Goal: Task Accomplishment & Management: Manage account settings

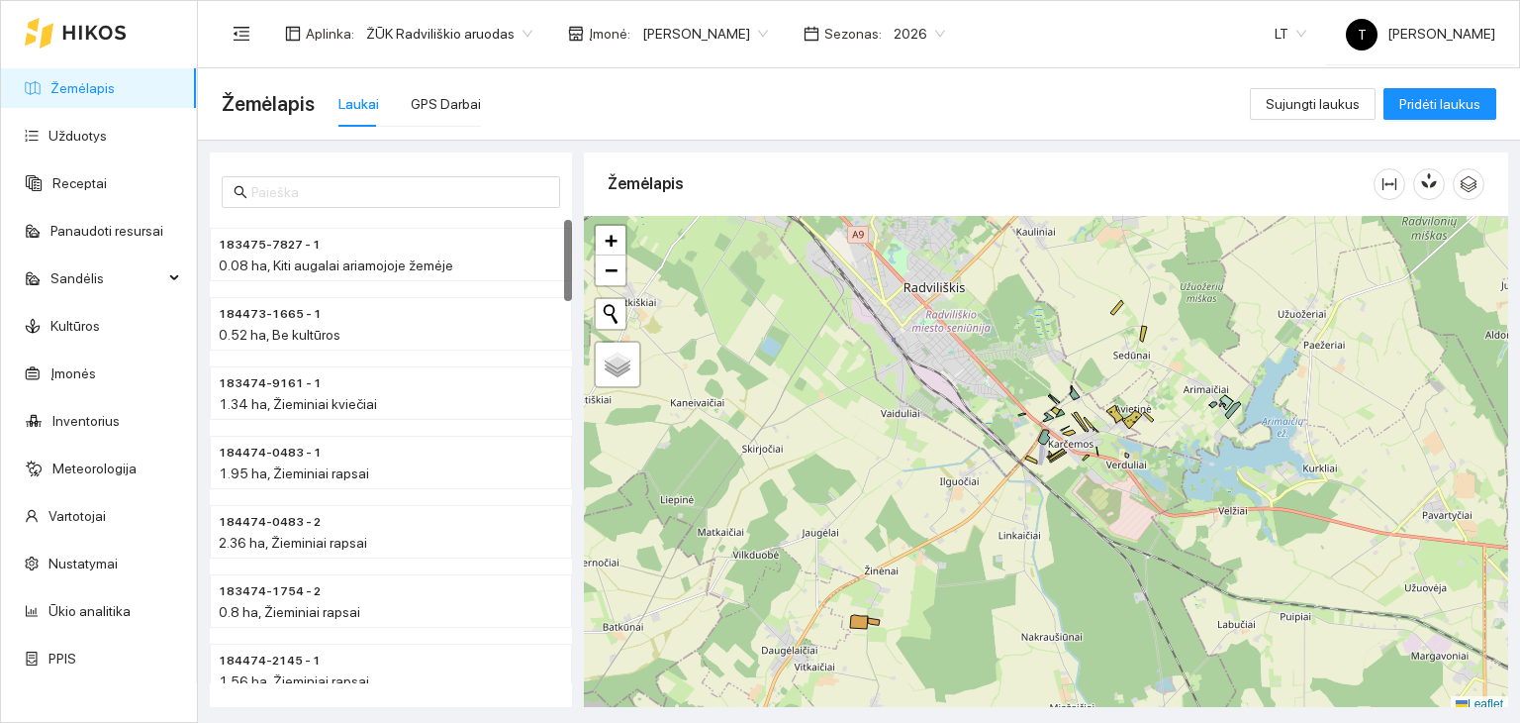
click at [754, 39] on body "Žemėlapis Užduotys Receptai Panaudoti resursai Sandėlis Kultūros Įmonės Invento…" at bounding box center [760, 361] width 1520 height 723
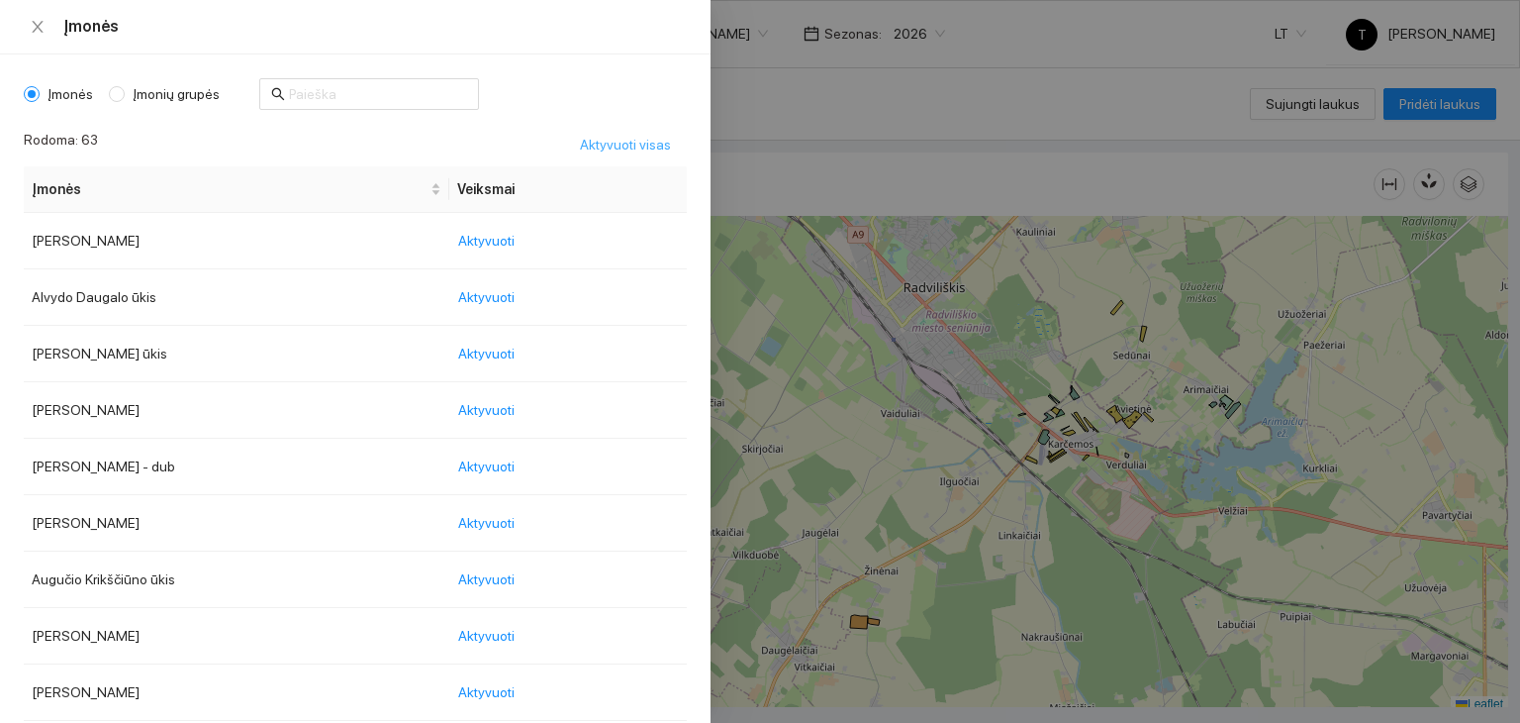
click at [613, 139] on span "Aktyvuoti visas" at bounding box center [625, 145] width 91 height 22
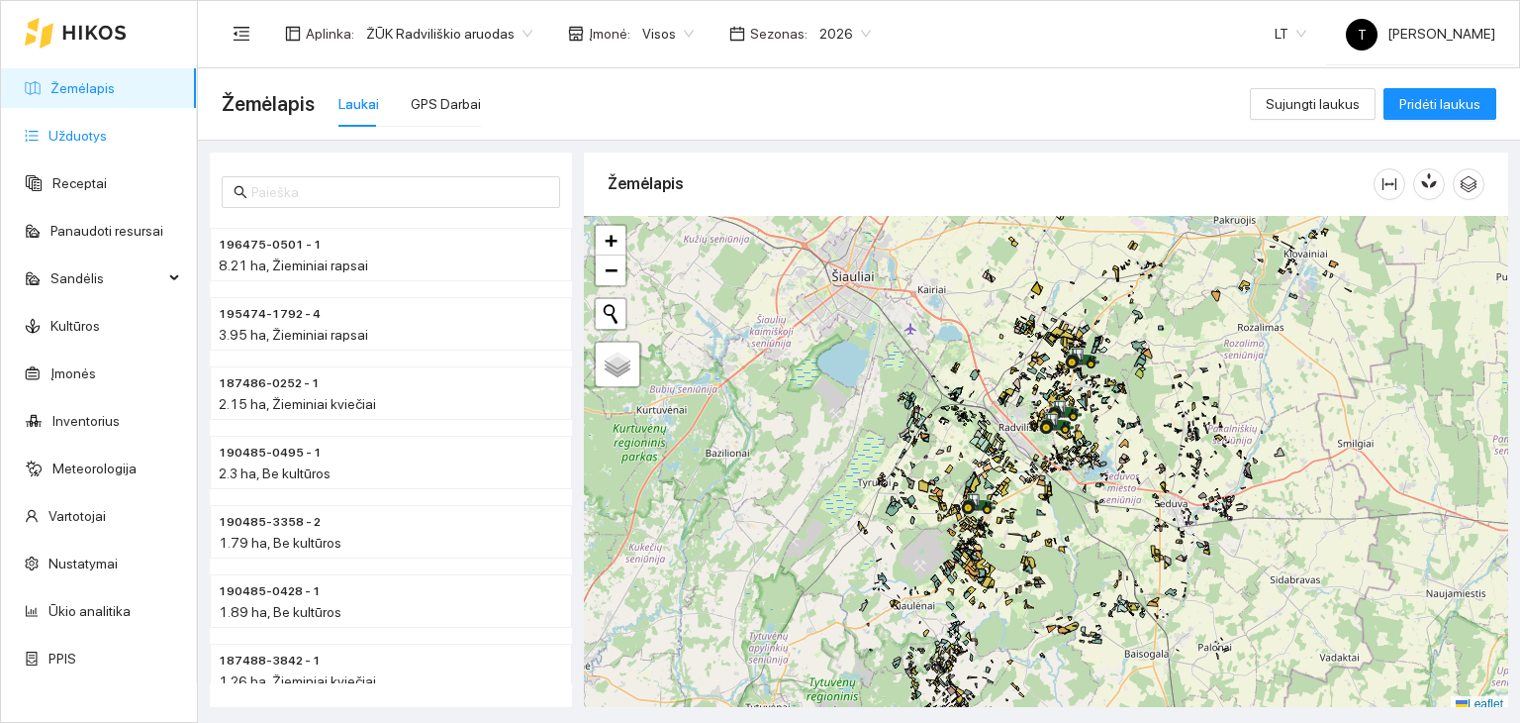
click at [107, 128] on link "Užduotys" at bounding box center [77, 136] width 58 height 16
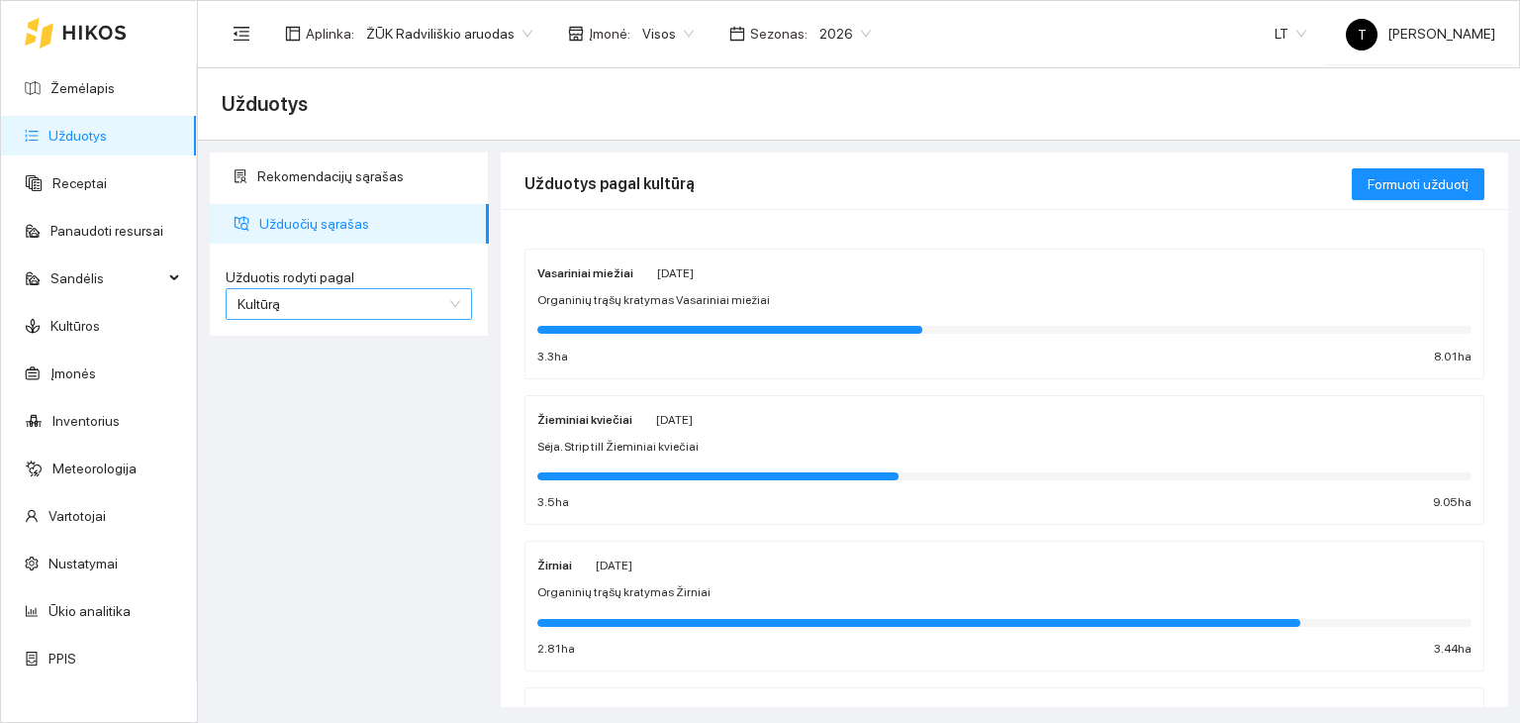
click at [408, 306] on span "Kultūrą" at bounding box center [349, 304] width 223 height 30
click at [371, 338] on div "Užduotį" at bounding box center [349, 343] width 223 height 22
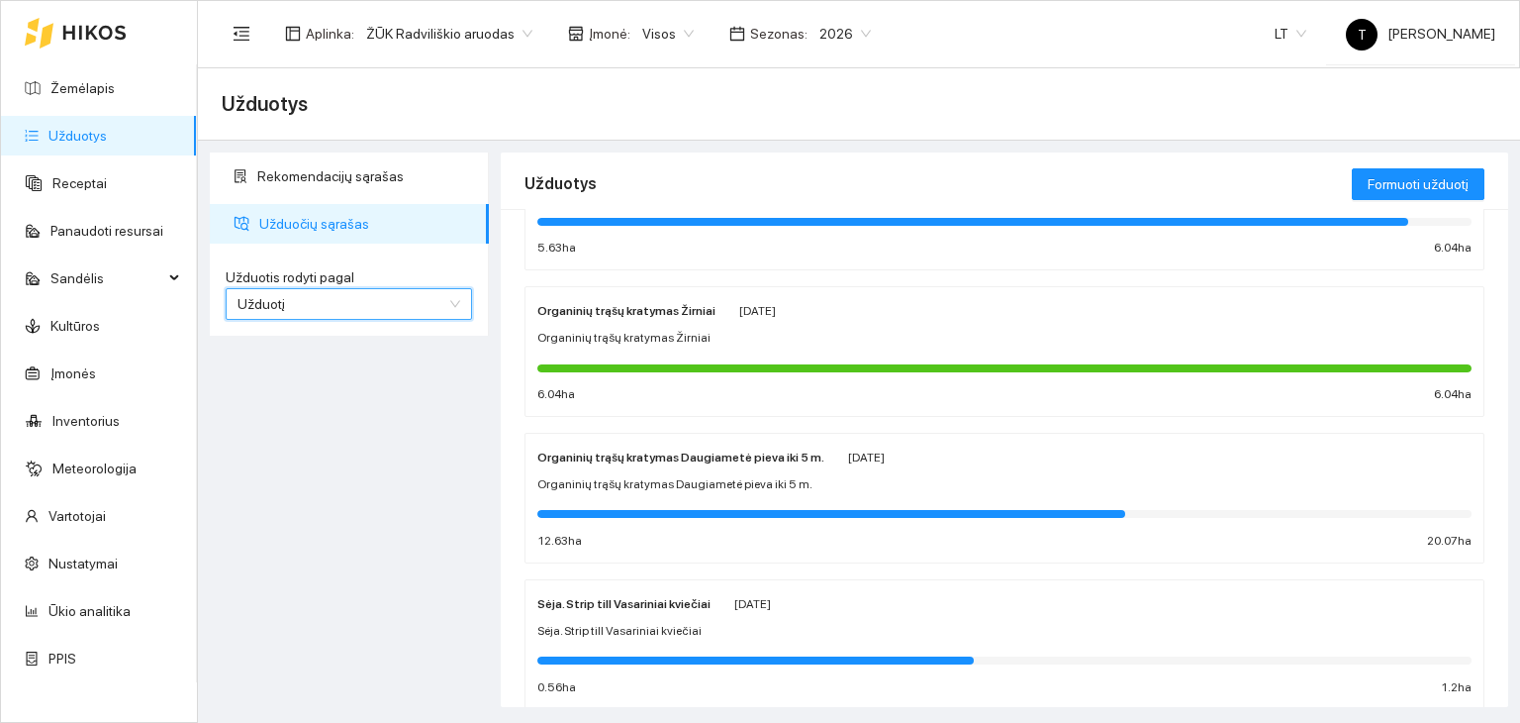
scroll to position [1071, 0]
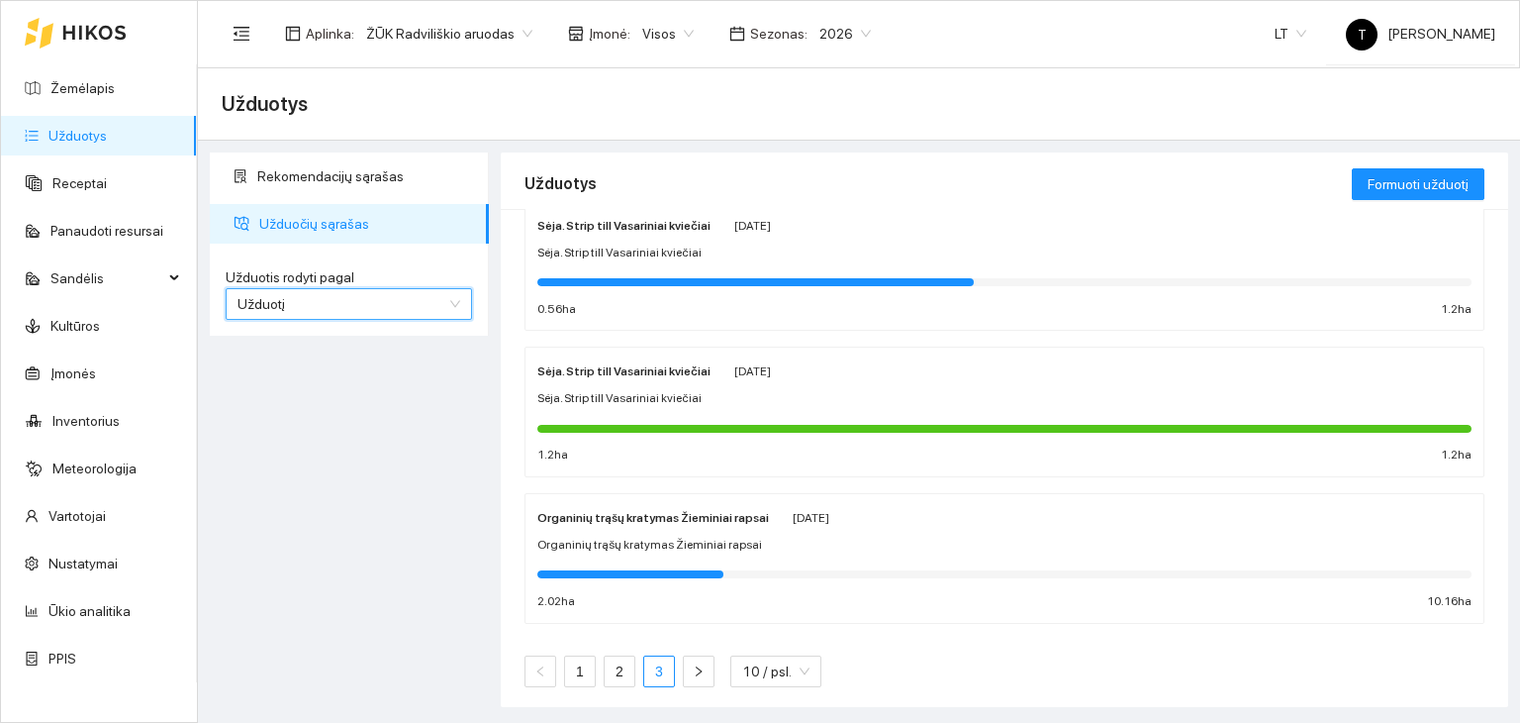
click at [665, 666] on link "3" at bounding box center [659, 671] width 30 height 30
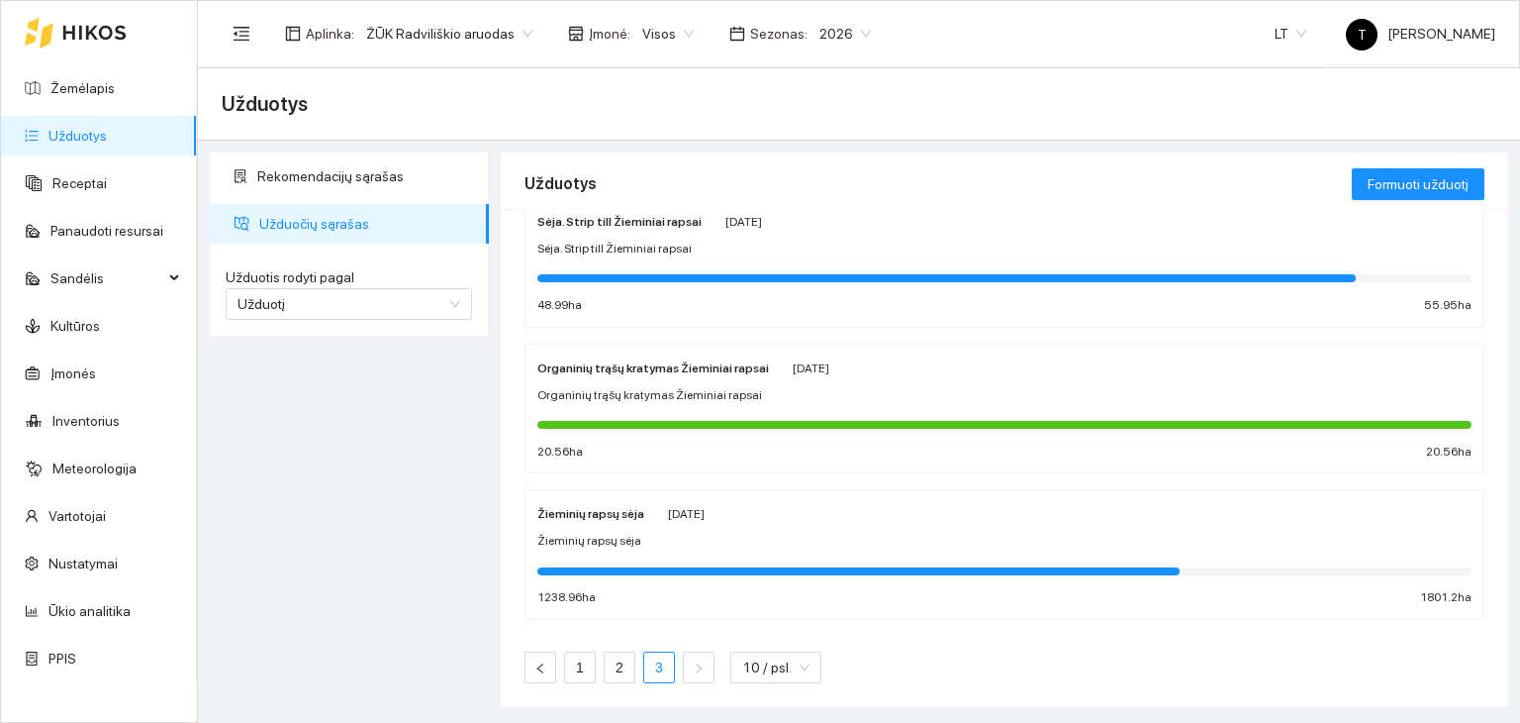
scroll to position [925, 0]
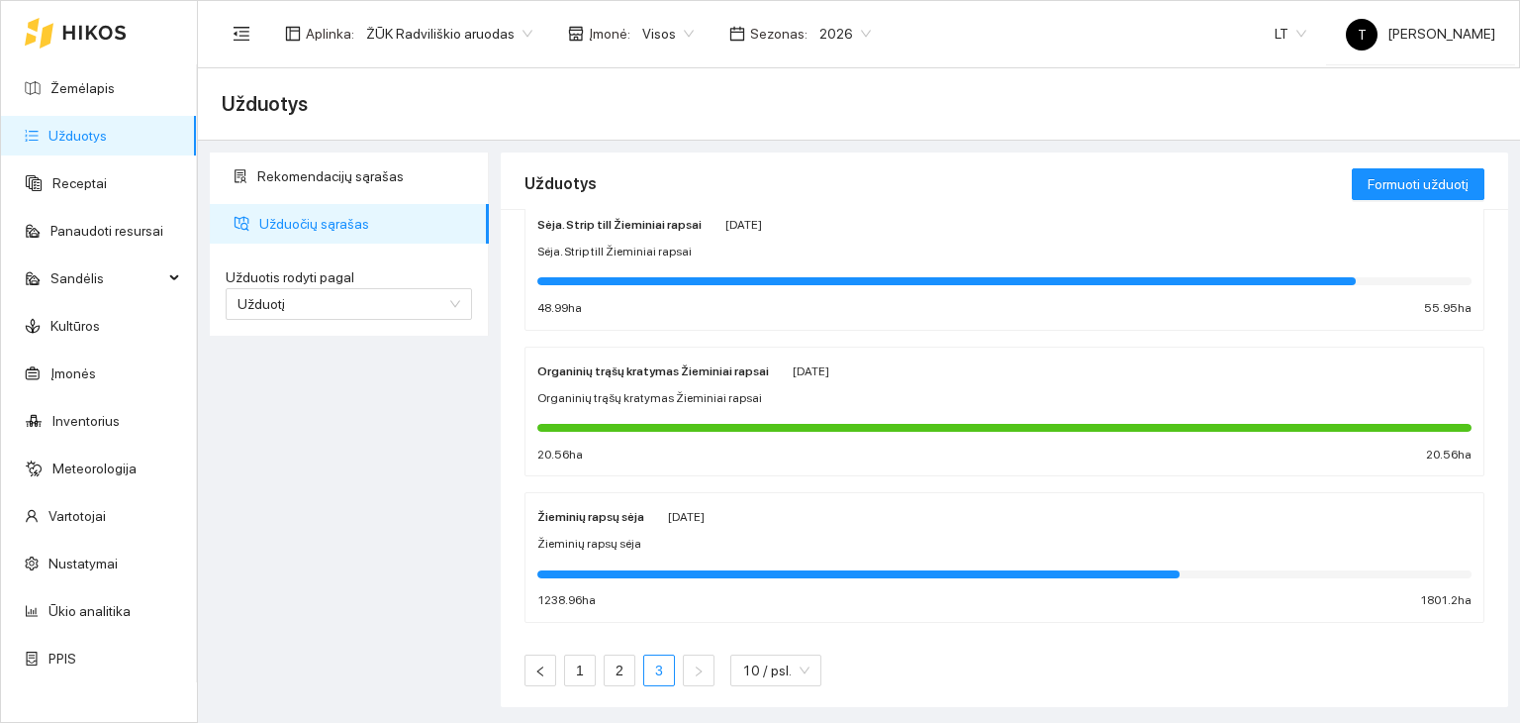
click at [729, 535] on div "Žieminių rapsų sėja" at bounding box center [1004, 543] width 934 height 19
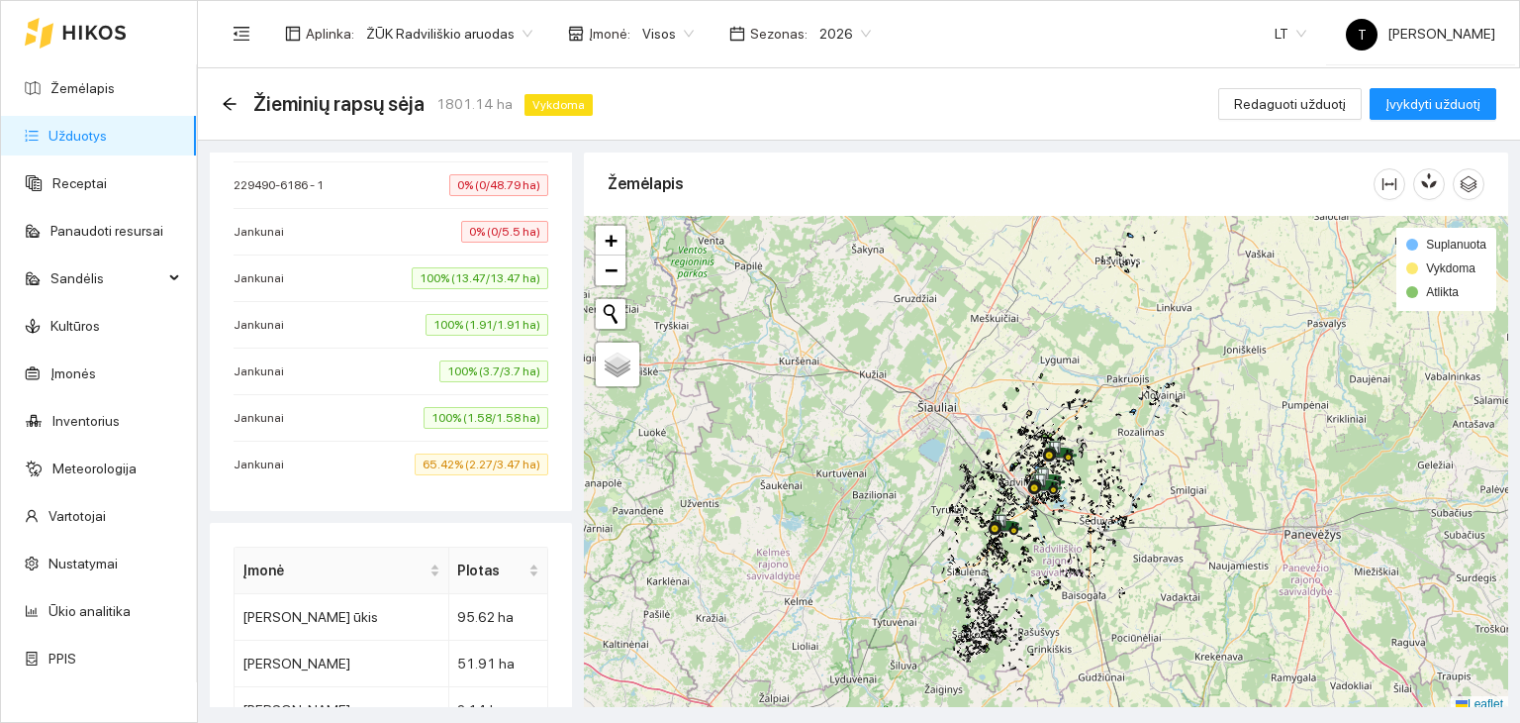
scroll to position [8895, 0]
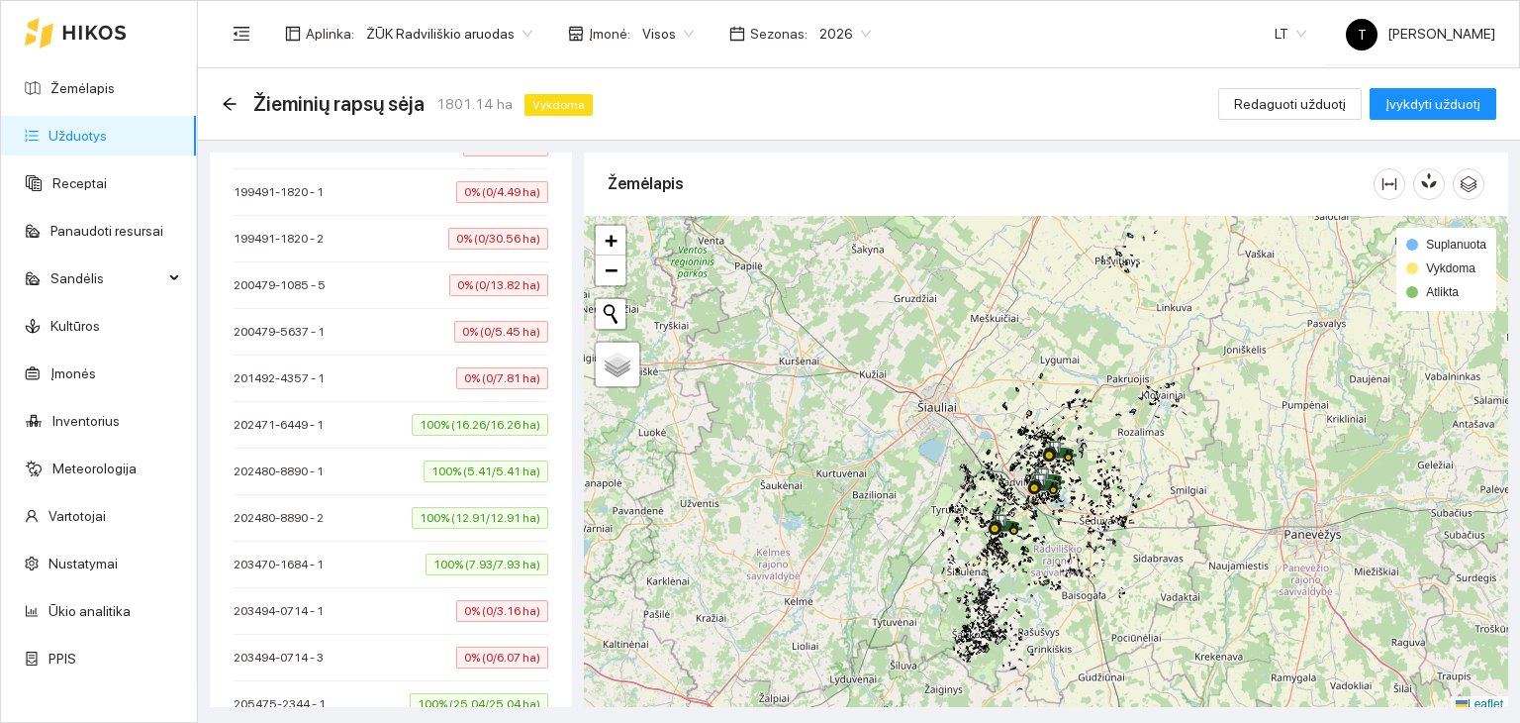
click at [507, 600] on span "0% (0/3.16 ha)" at bounding box center [502, 611] width 92 height 22
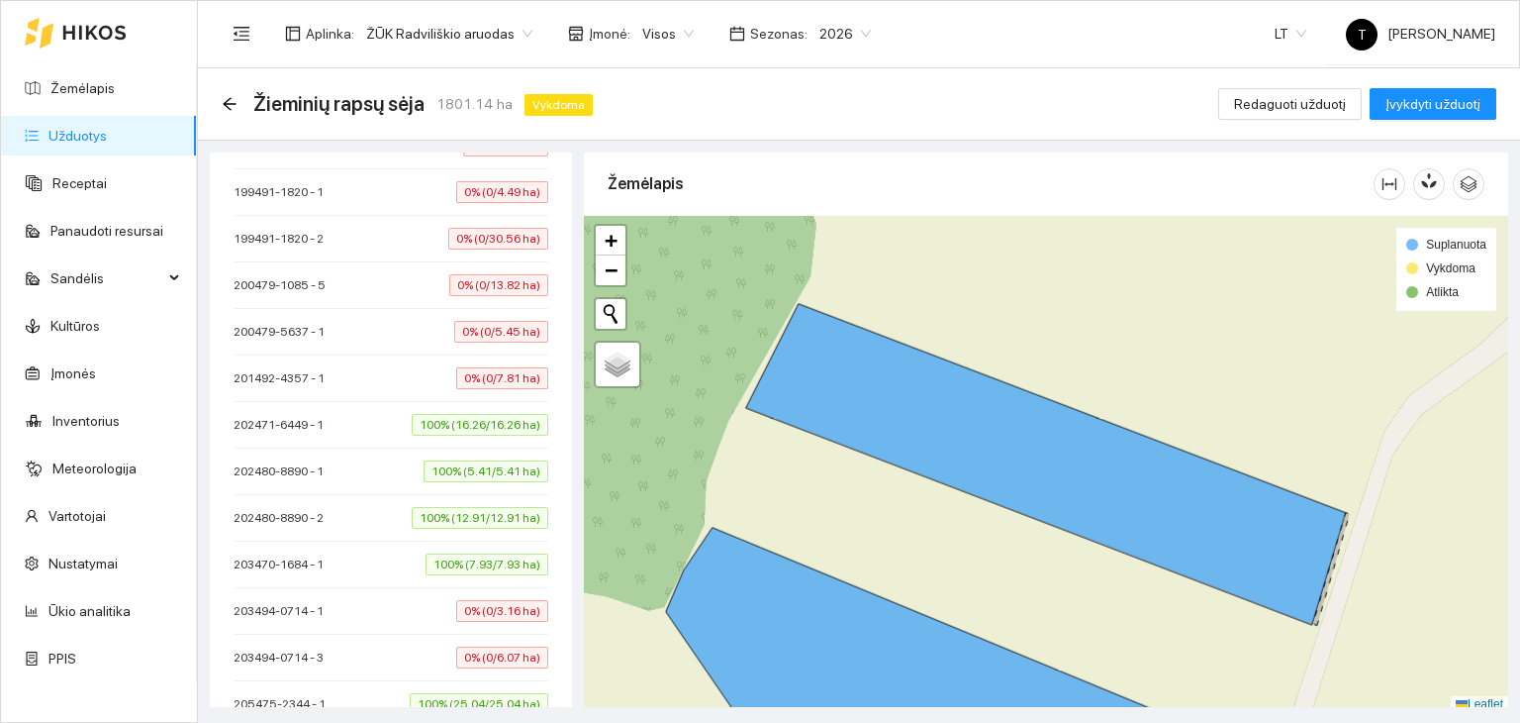
click at [85, 136] on link "Užduotys" at bounding box center [77, 136] width 58 height 16
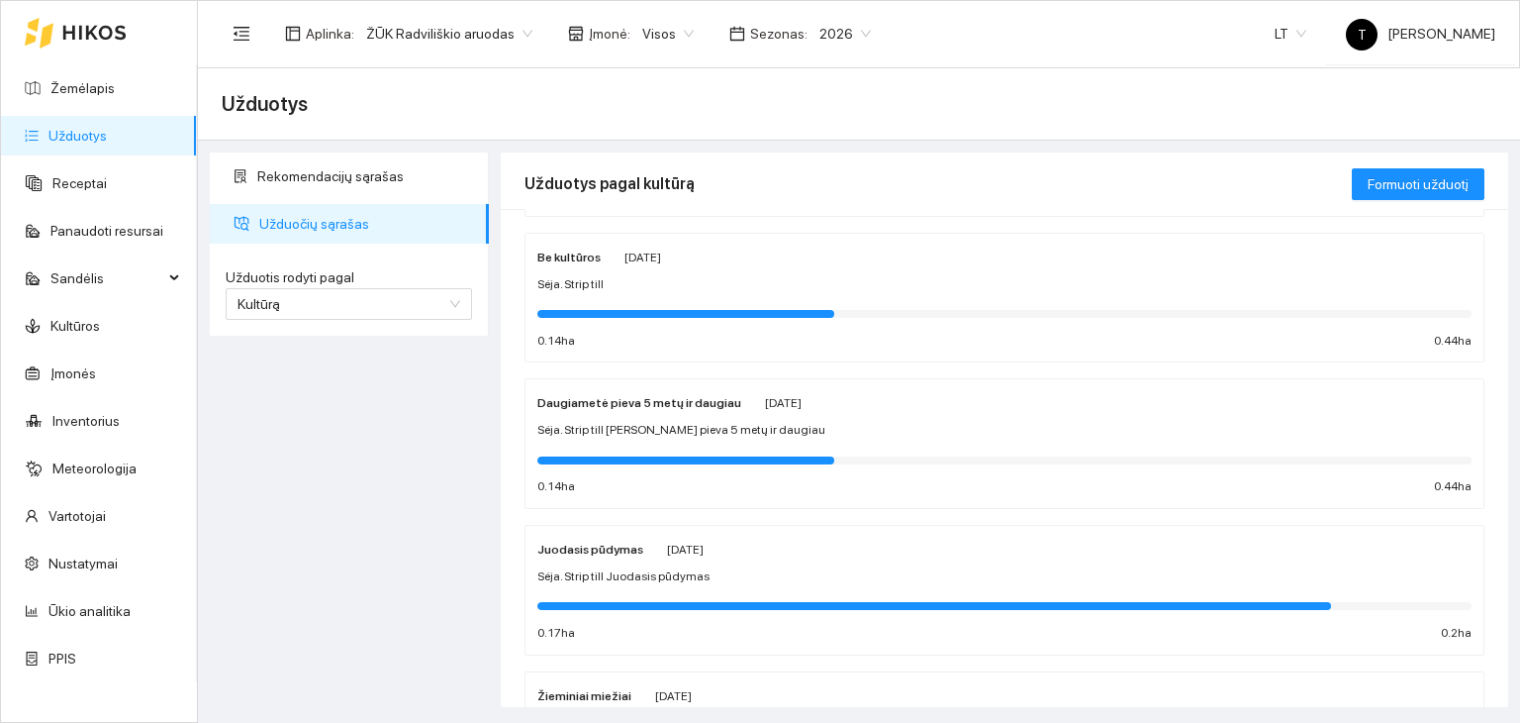
scroll to position [1623, 0]
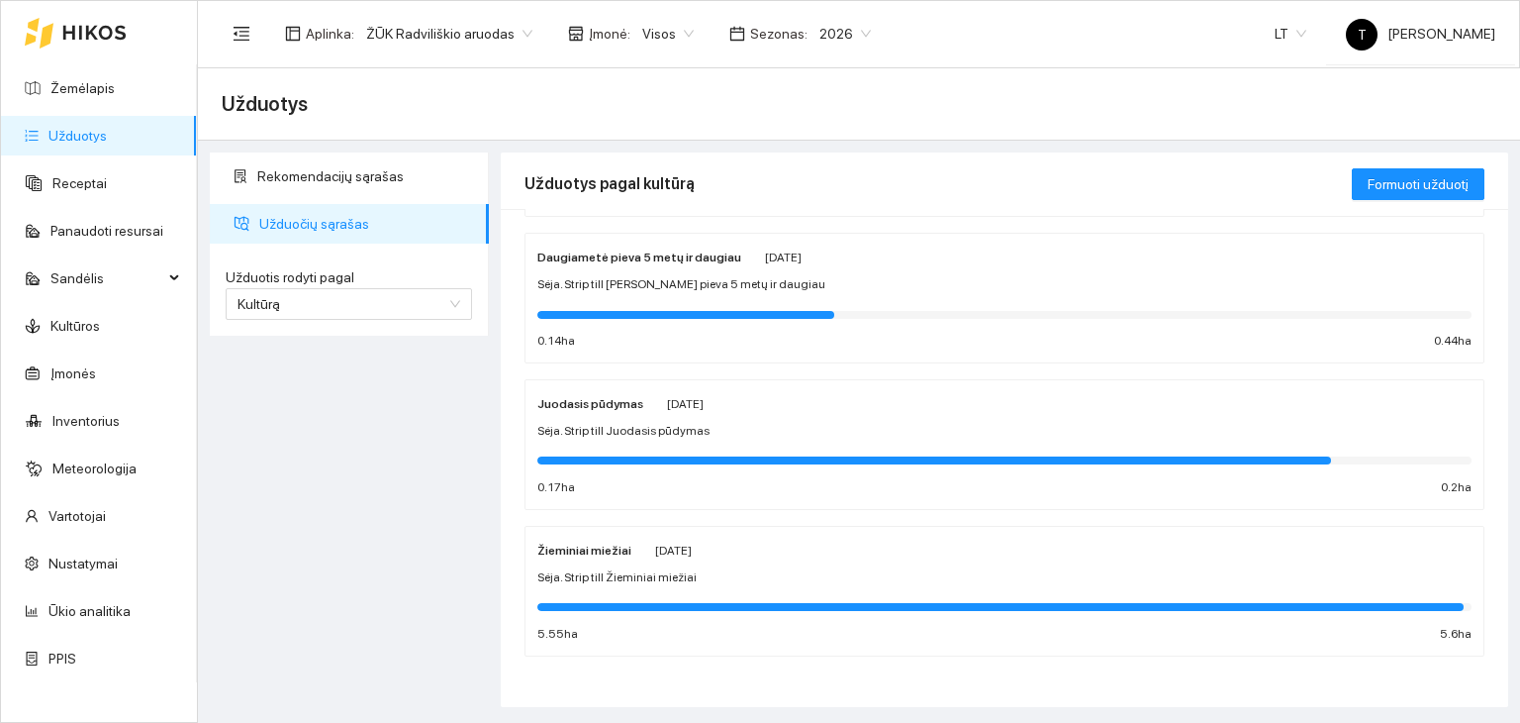
click at [107, 136] on link "Užduotys" at bounding box center [77, 136] width 58 height 16
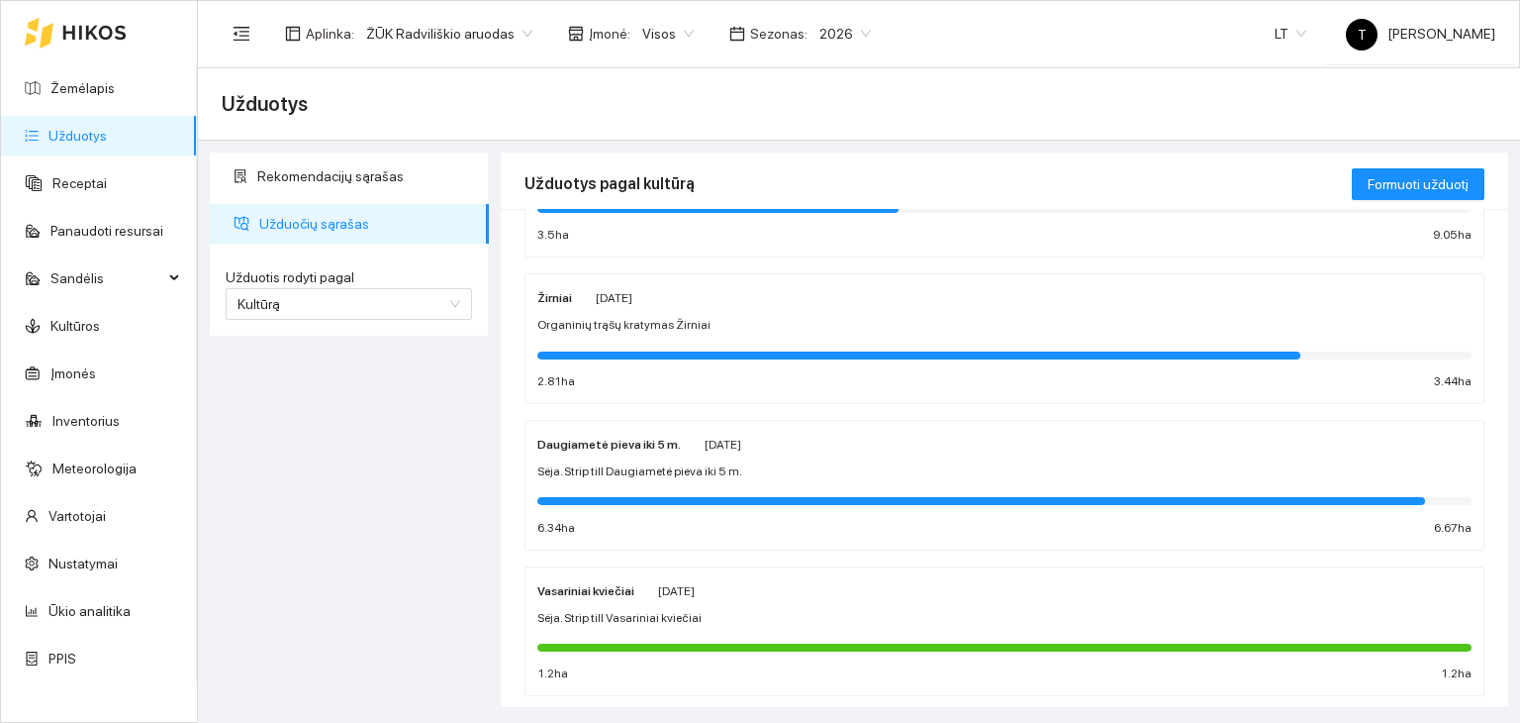
scroll to position [297, 0]
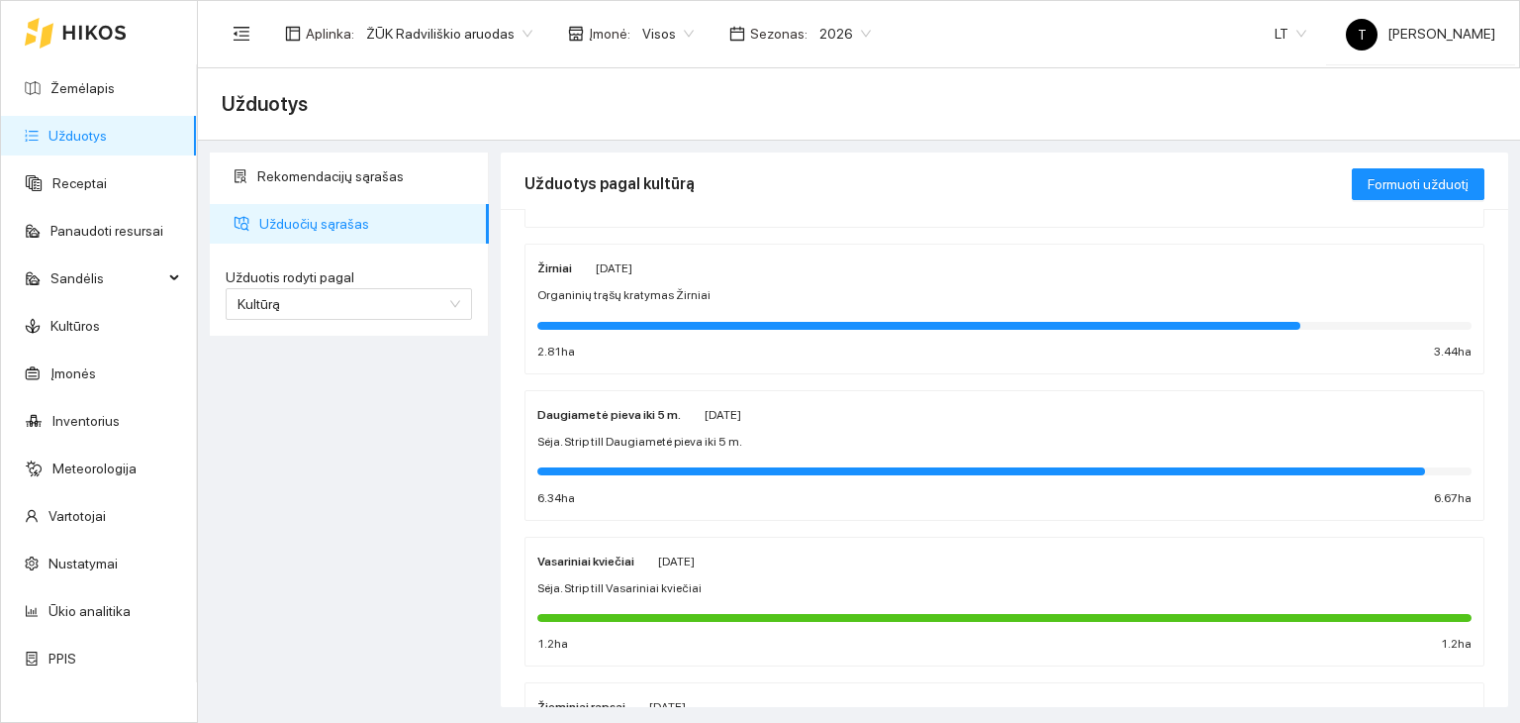
click at [822, 425] on div "Daugiametė pieva iki 5 m. [DATE] Sėja. Strip till Daugiametė pieva iki 5 m. 6.3…" at bounding box center [1004, 455] width 934 height 105
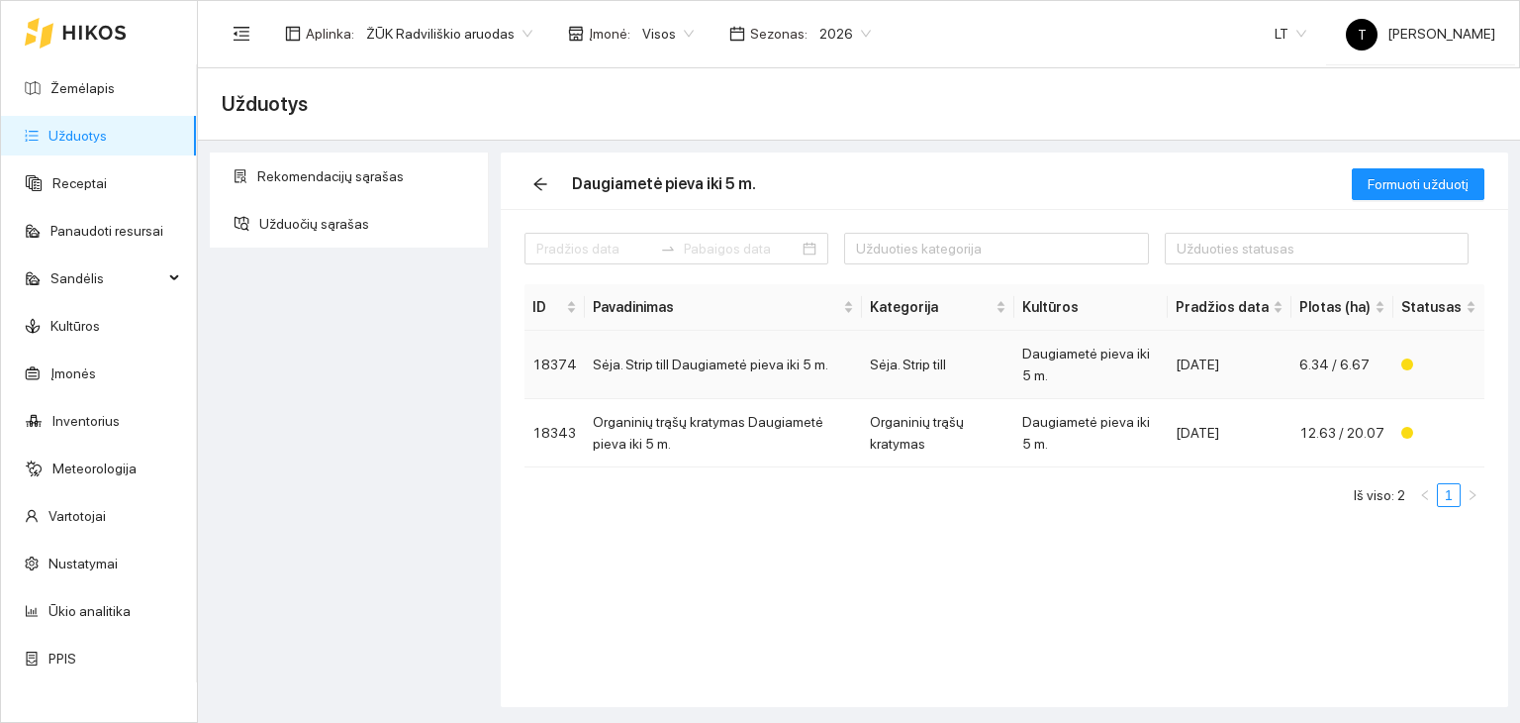
click at [798, 378] on td "Sėja. Strip till Daugiametė pieva iki 5 m." at bounding box center [723, 365] width 277 height 68
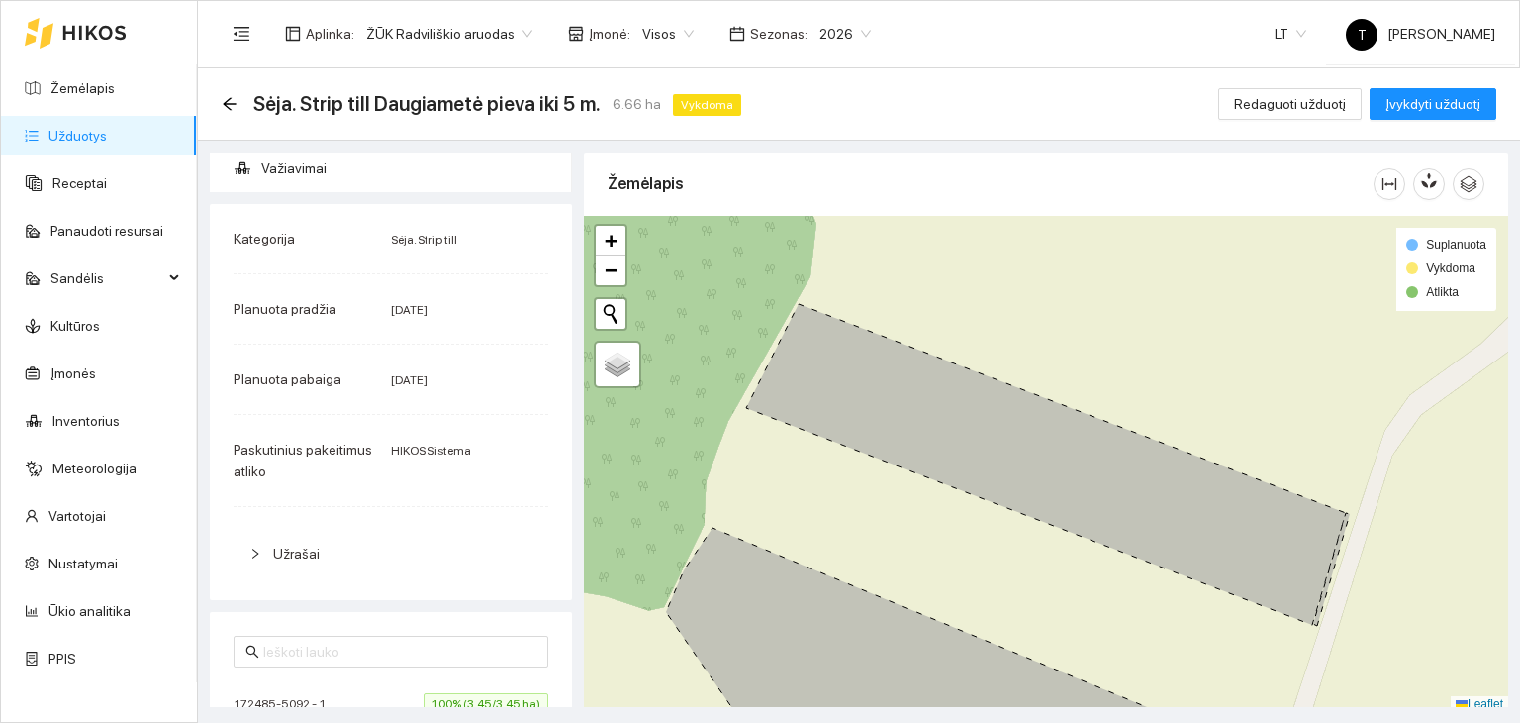
scroll to position [549, 0]
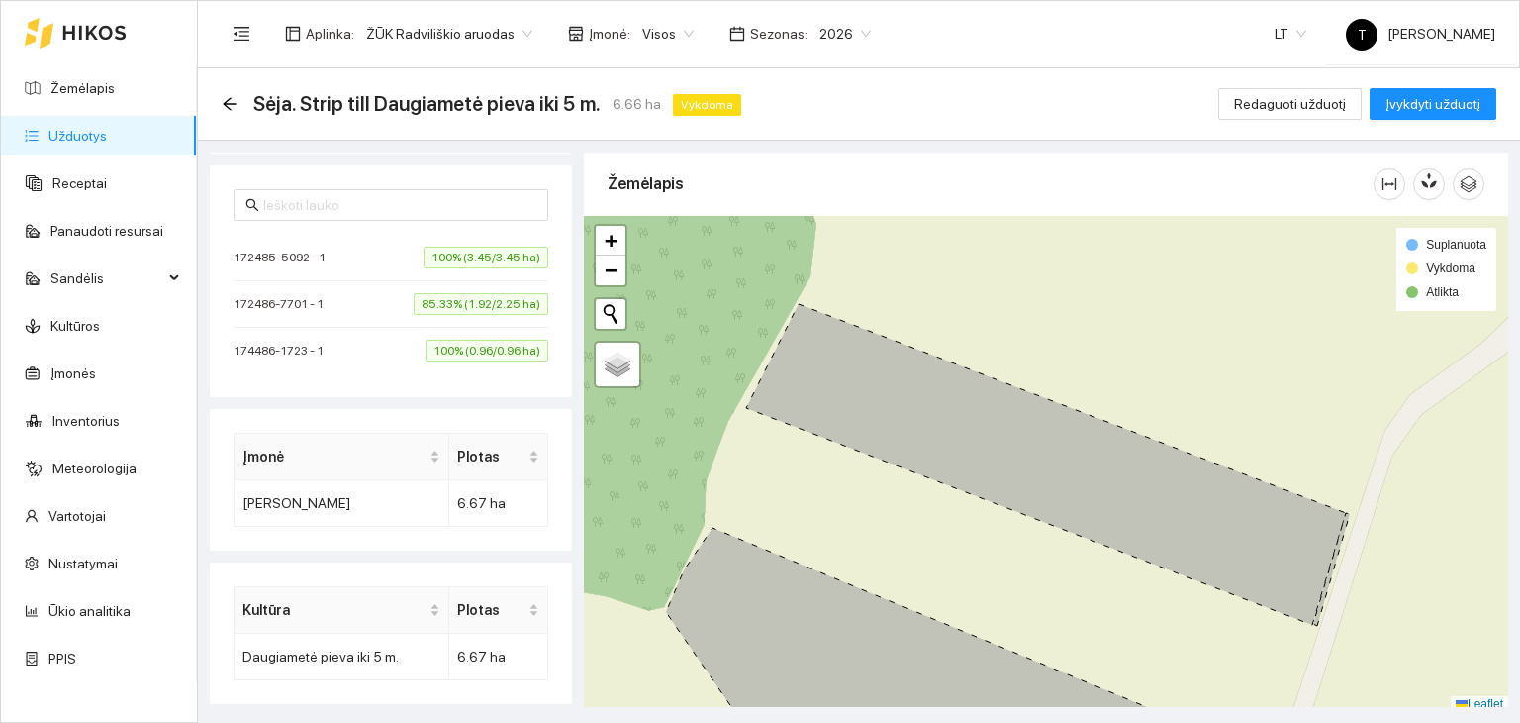
click at [484, 254] on span "100% (3.45/3.45 ha)" at bounding box center [486, 257] width 125 height 22
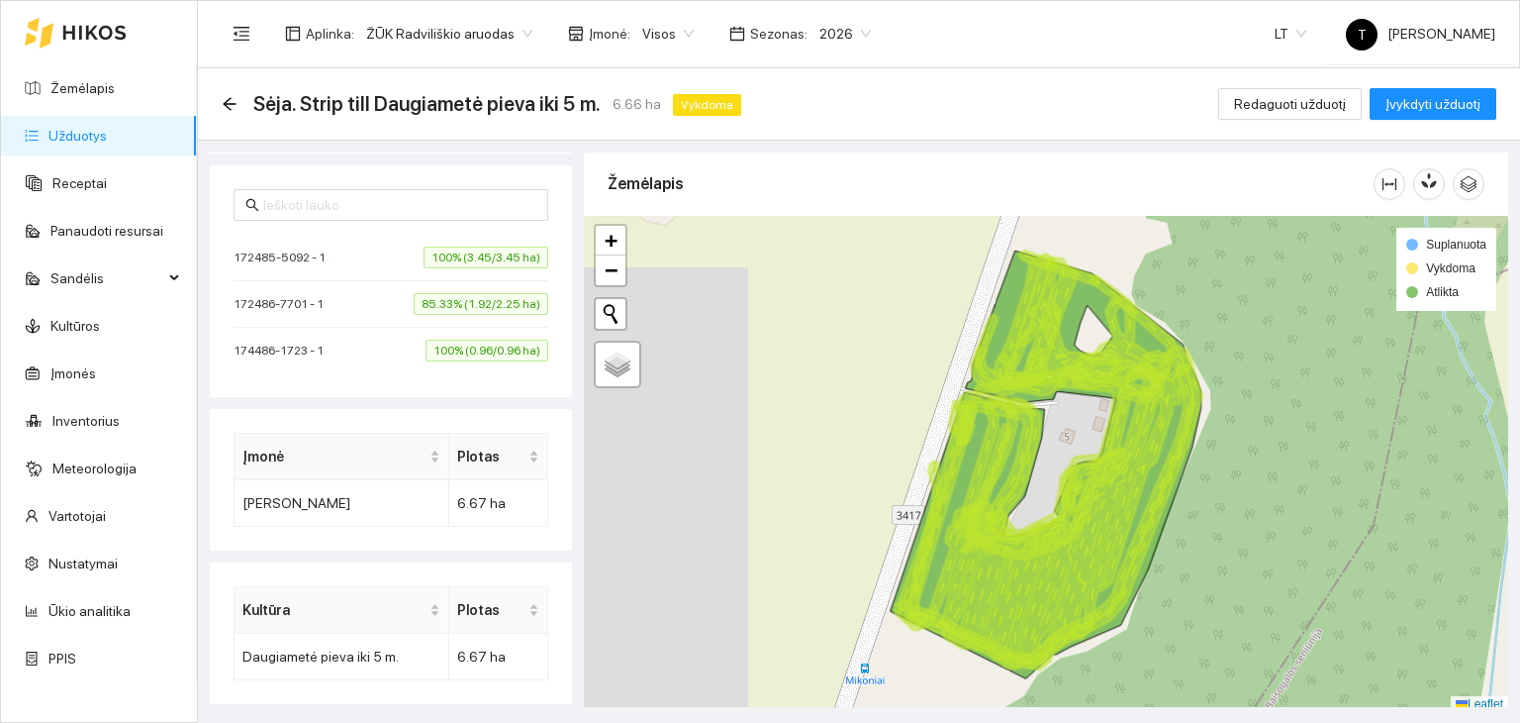
click at [469, 306] on span "85.33% (1.92/2.25 ha)" at bounding box center [481, 304] width 135 height 22
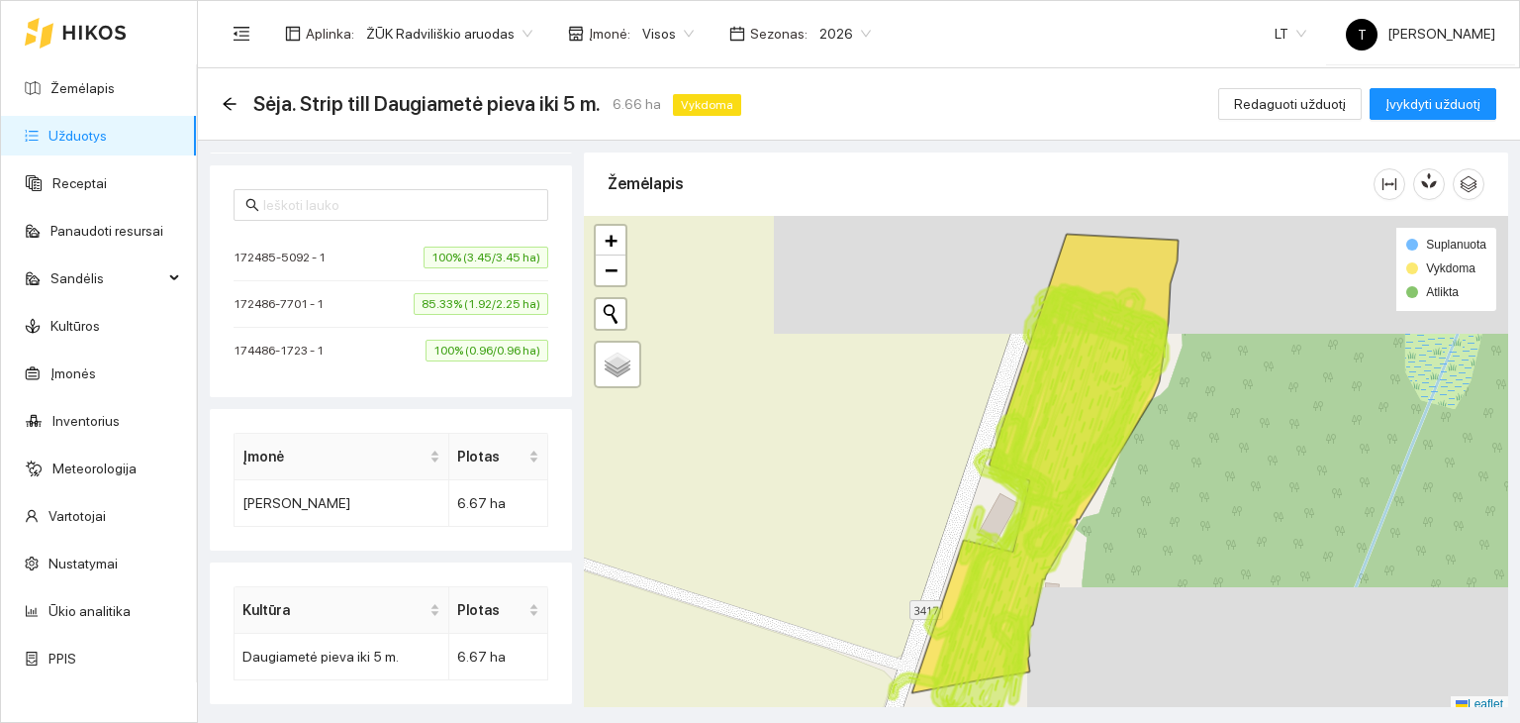
click at [455, 351] on span "100% (0.96/0.96 ha)" at bounding box center [487, 350] width 123 height 22
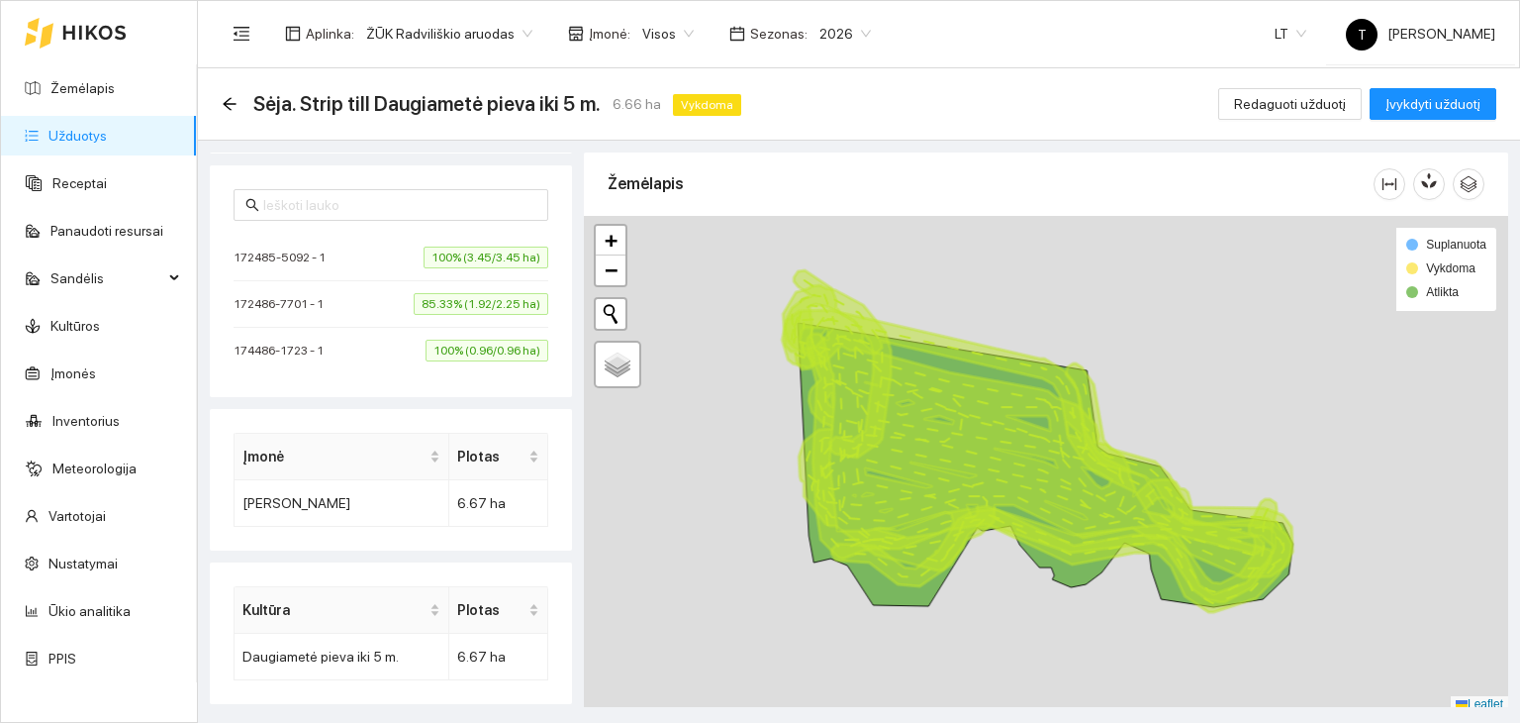
click at [458, 302] on span "85.33% (1.92/2.25 ha)" at bounding box center [481, 304] width 135 height 22
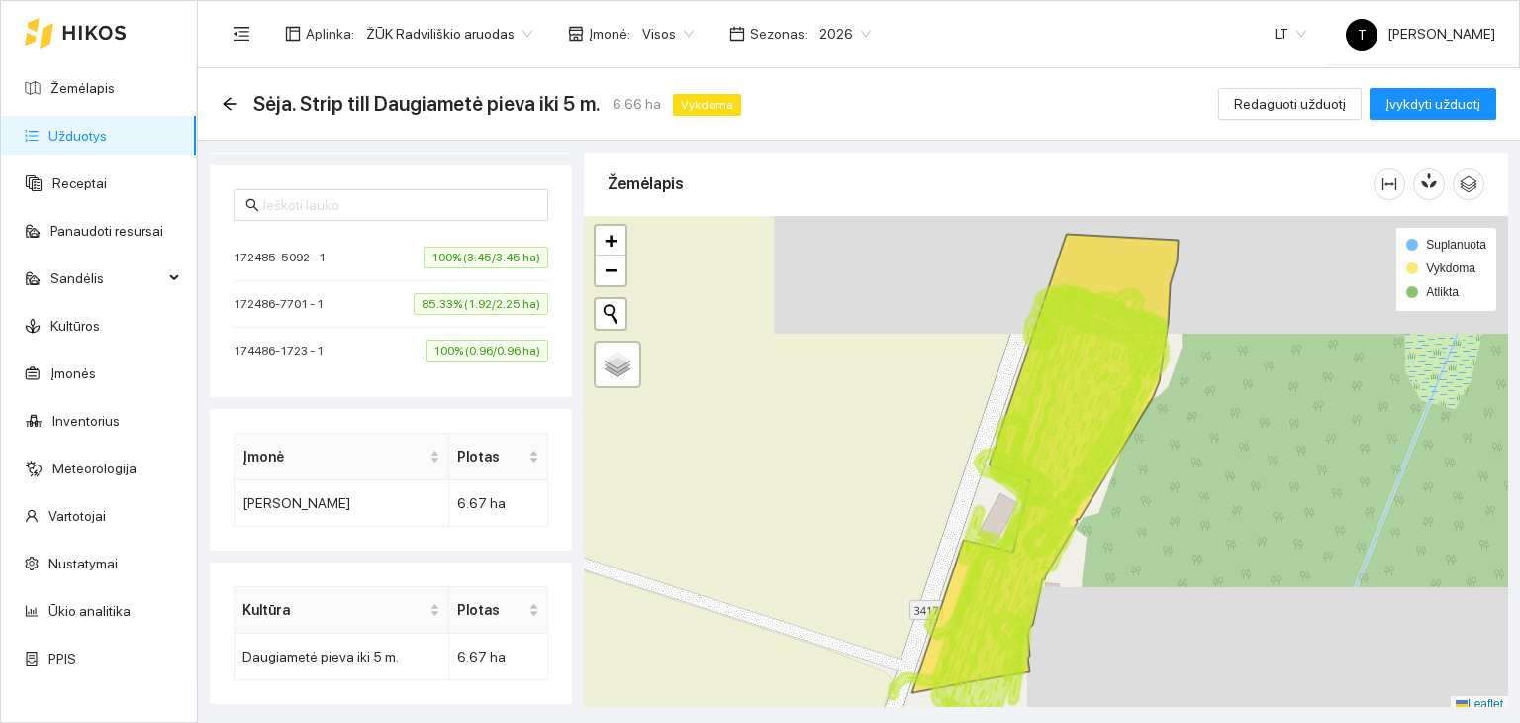
click at [473, 254] on span "100% (3.45/3.45 ha)" at bounding box center [486, 257] width 125 height 22
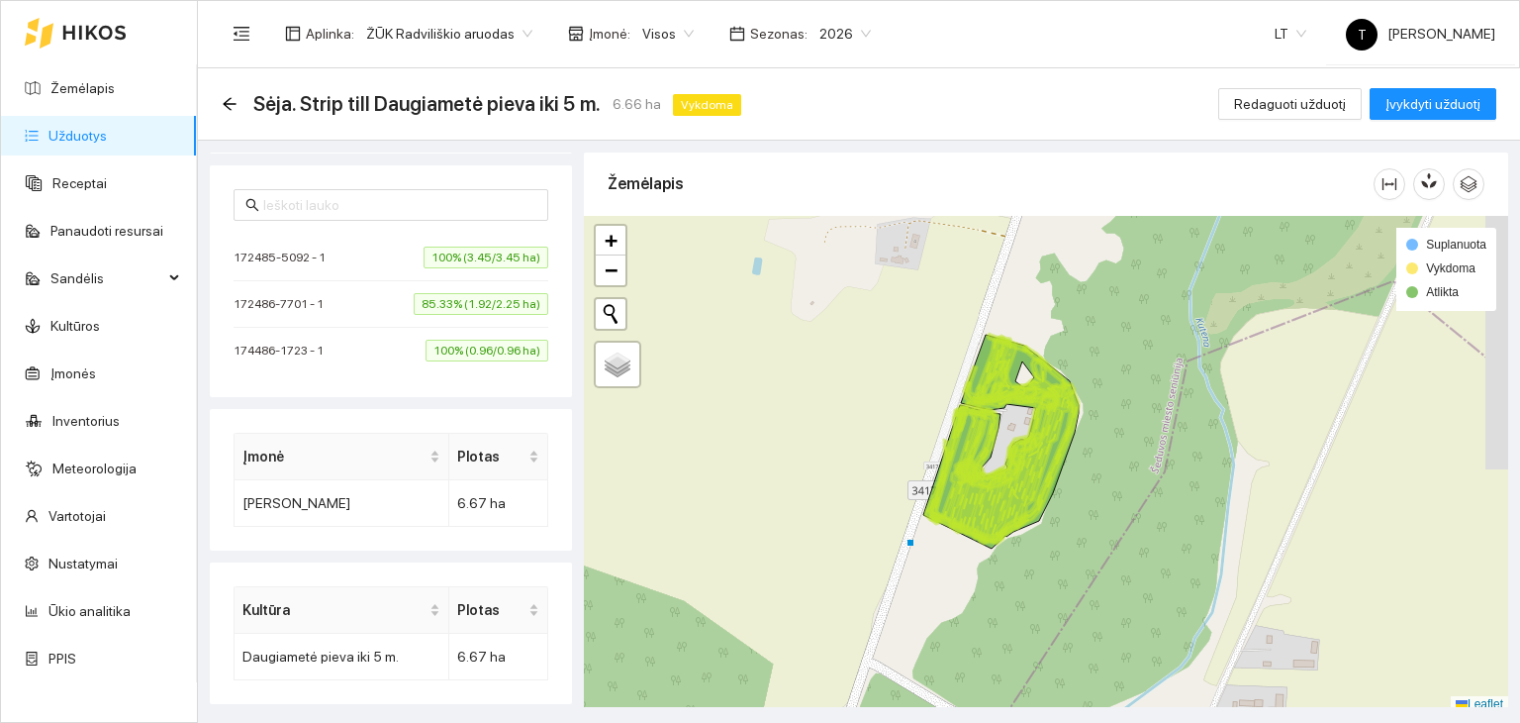
click at [508, 296] on span "85.33% (1.92/2.25 ha)" at bounding box center [481, 304] width 135 height 22
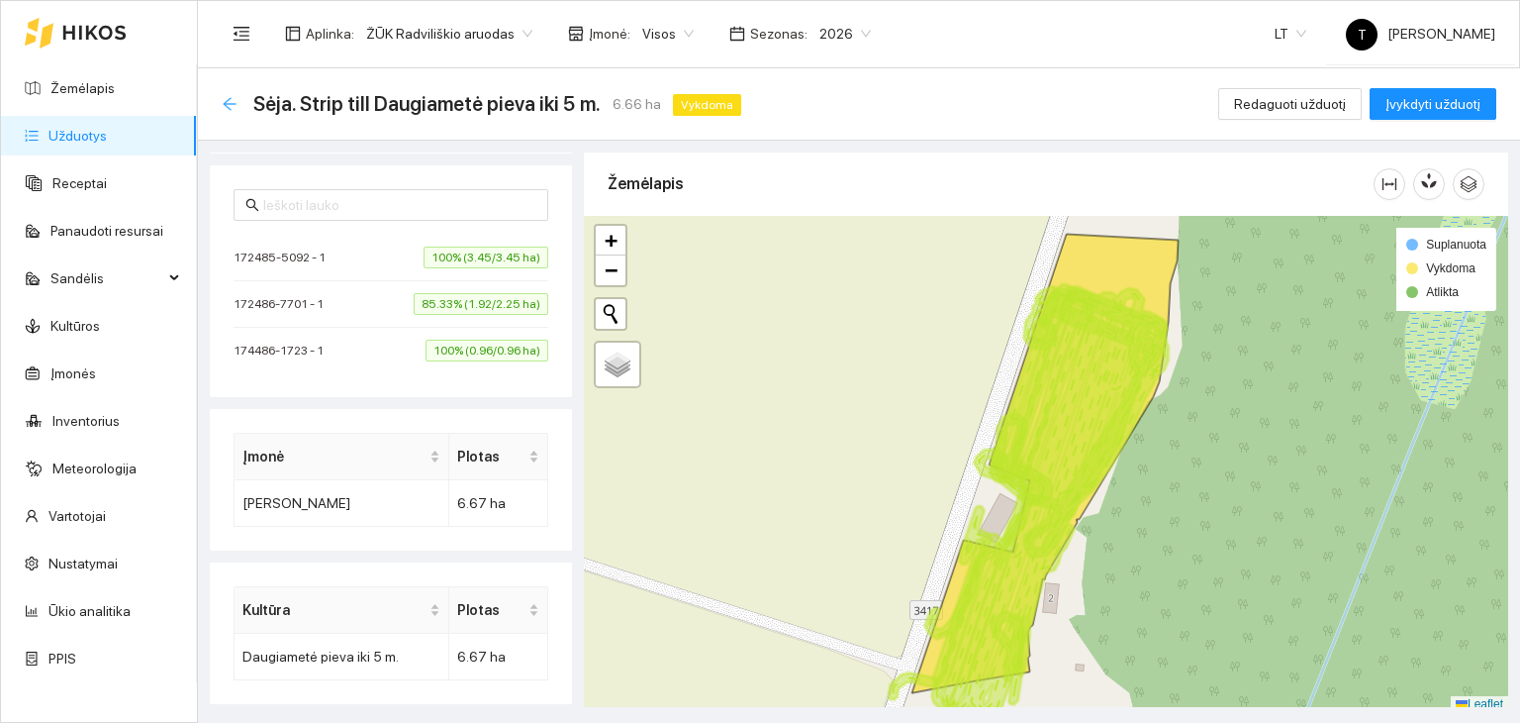
click at [230, 108] on icon "arrow-left" at bounding box center [229, 103] width 13 height 13
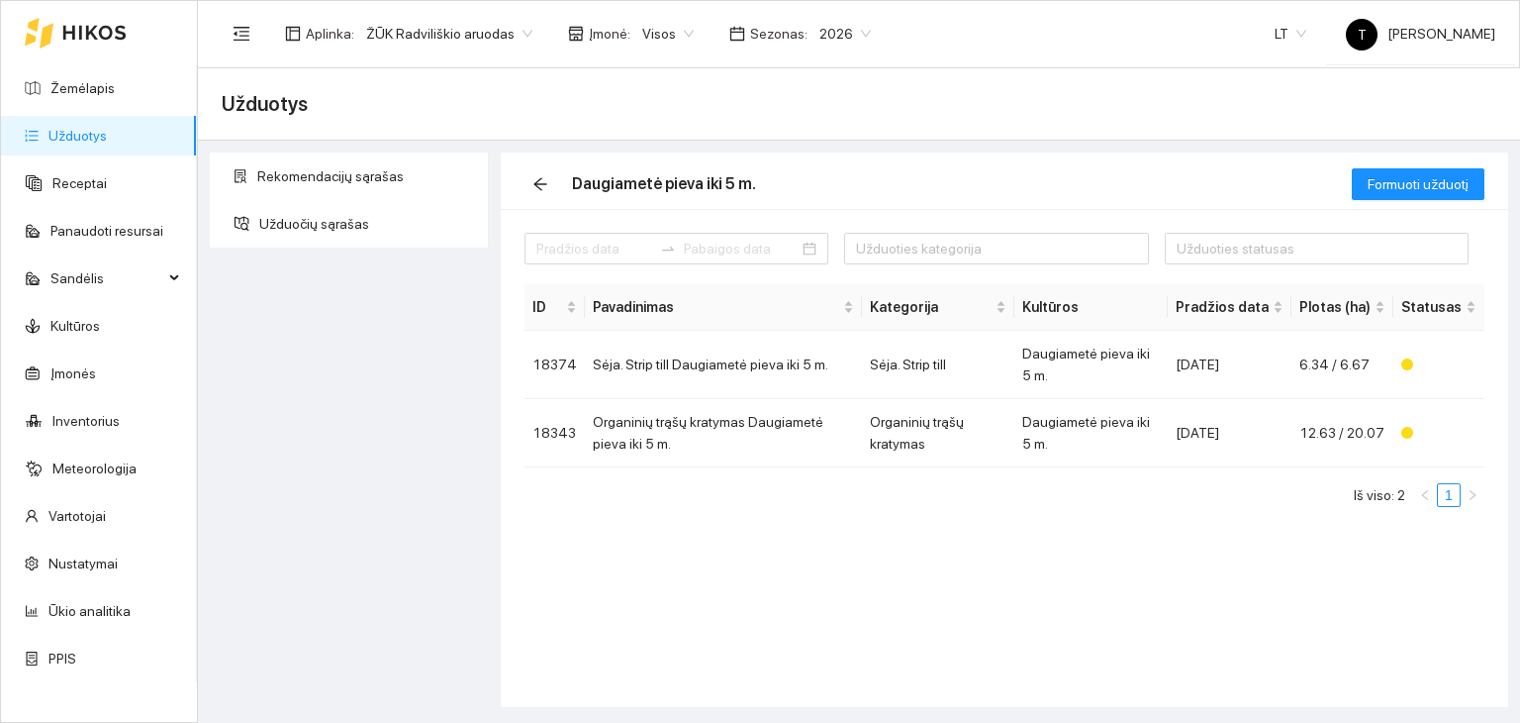
click at [107, 128] on link "Užduotys" at bounding box center [77, 136] width 58 height 16
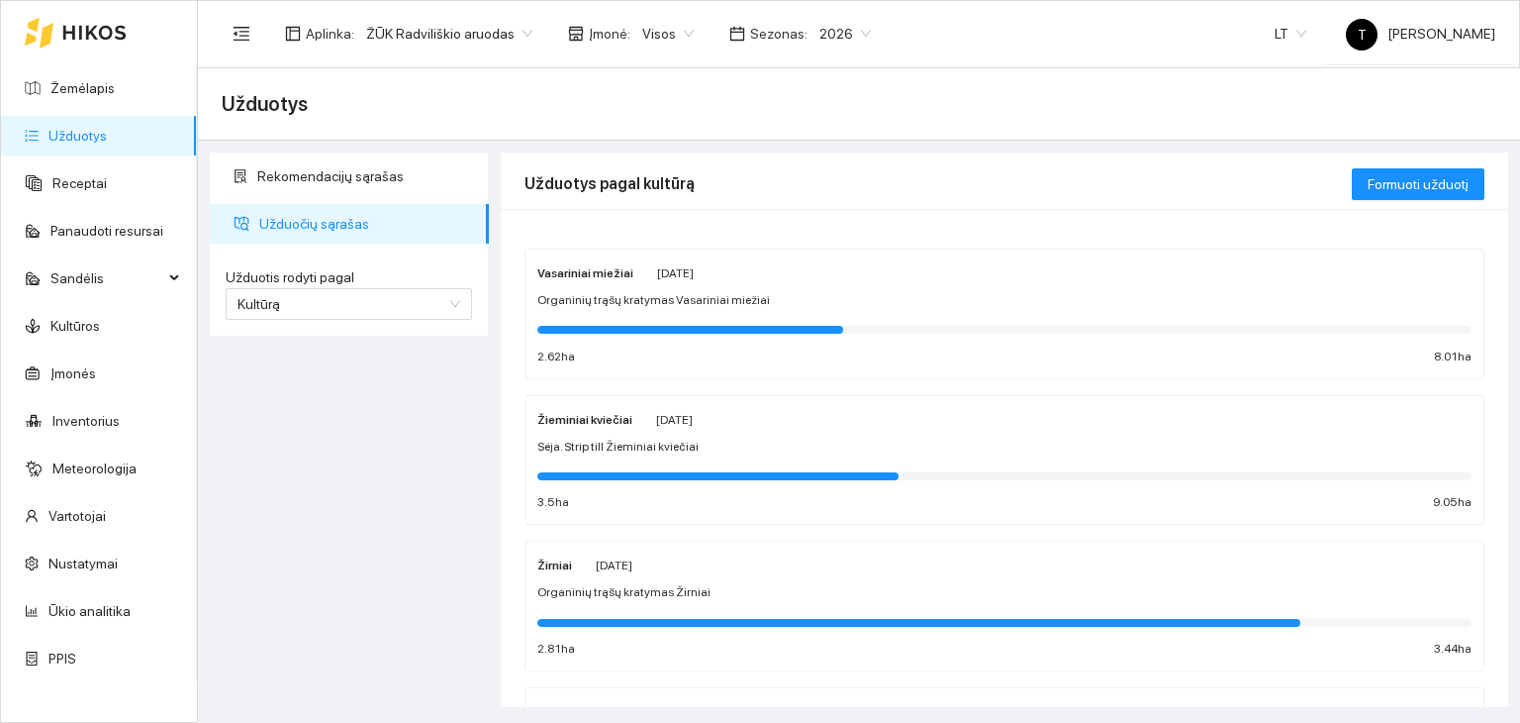
click at [780, 295] on div "Organinių trąšų kratymas Vasariniai miežiai" at bounding box center [1004, 300] width 934 height 19
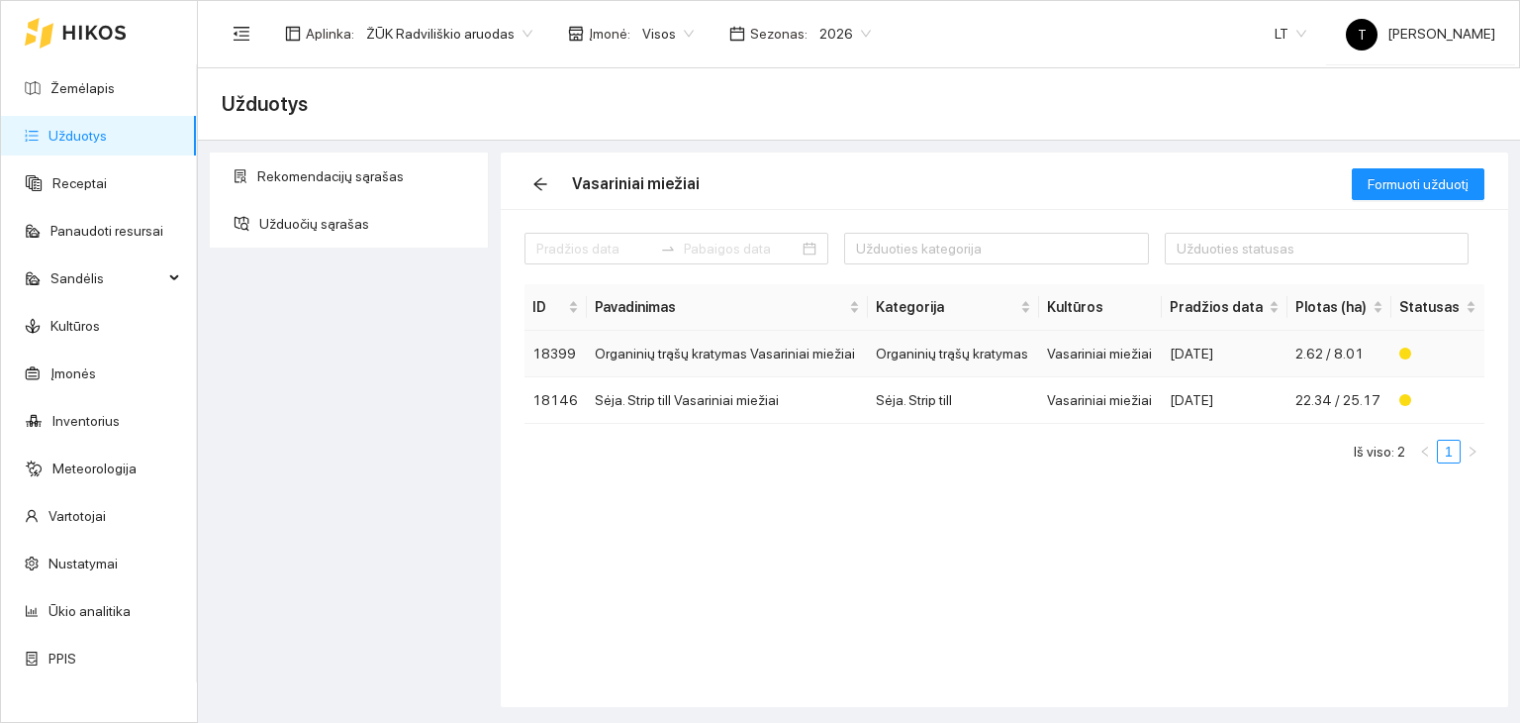
click at [923, 354] on td "Organinių trąšų kratymas" at bounding box center [953, 354] width 171 height 47
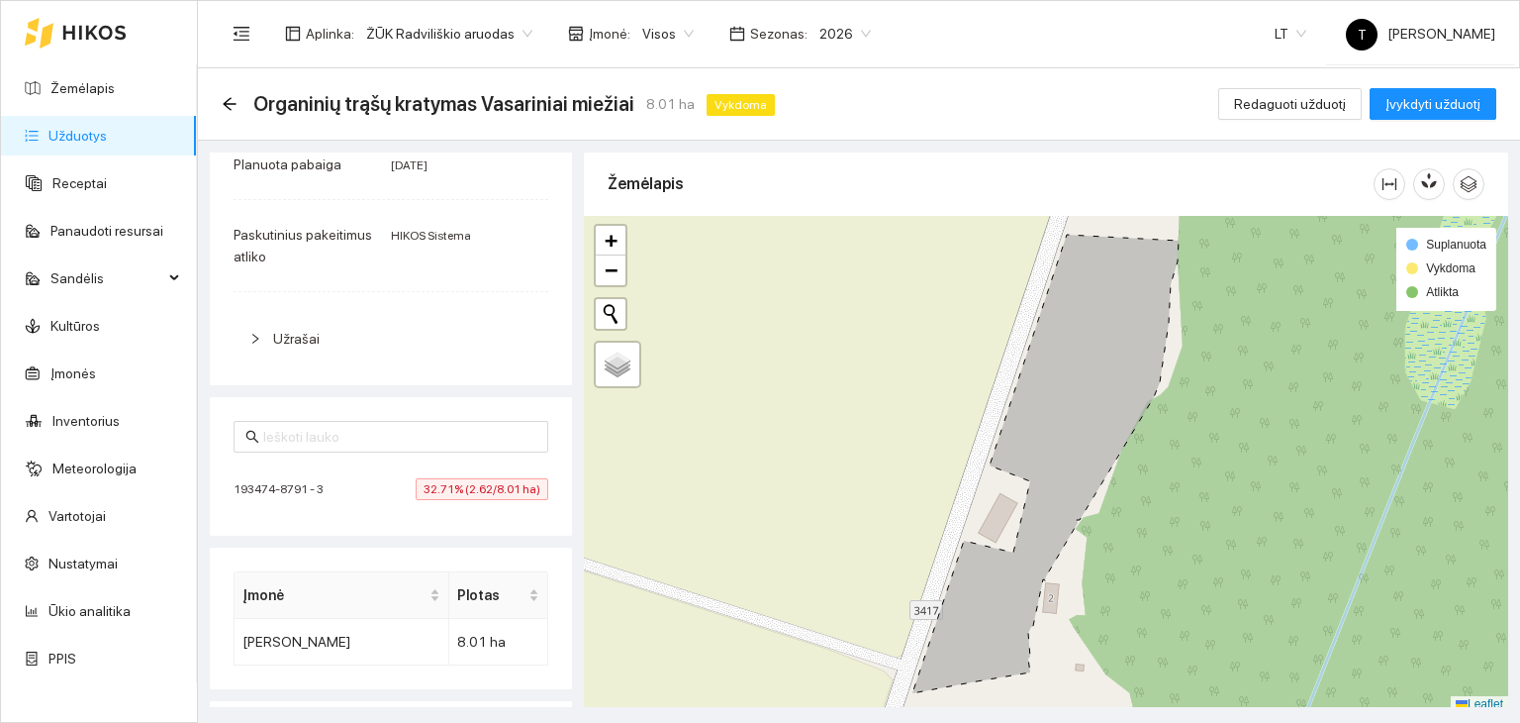
scroll to position [457, 0]
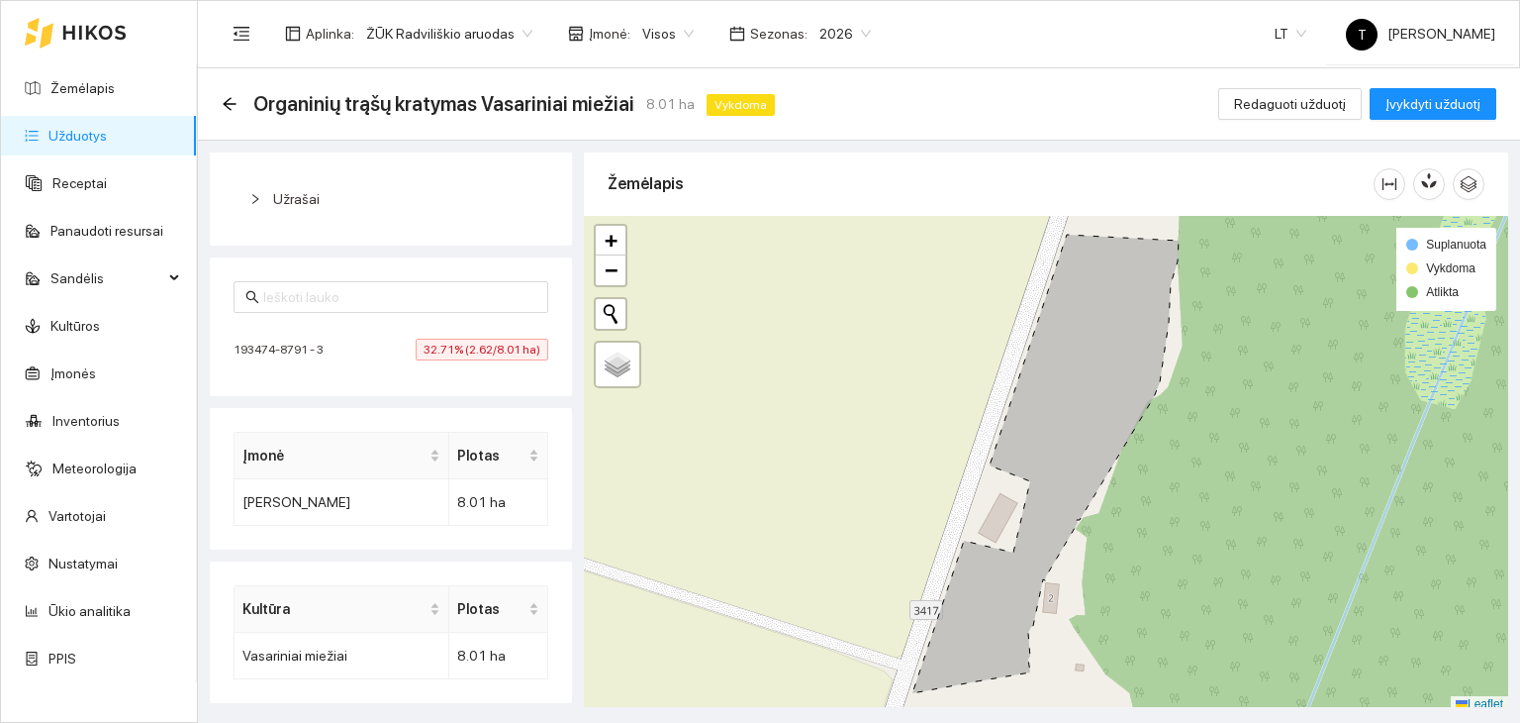
click at [475, 351] on span "32.71% (2.62/8.01 ha)" at bounding box center [482, 350] width 133 height 22
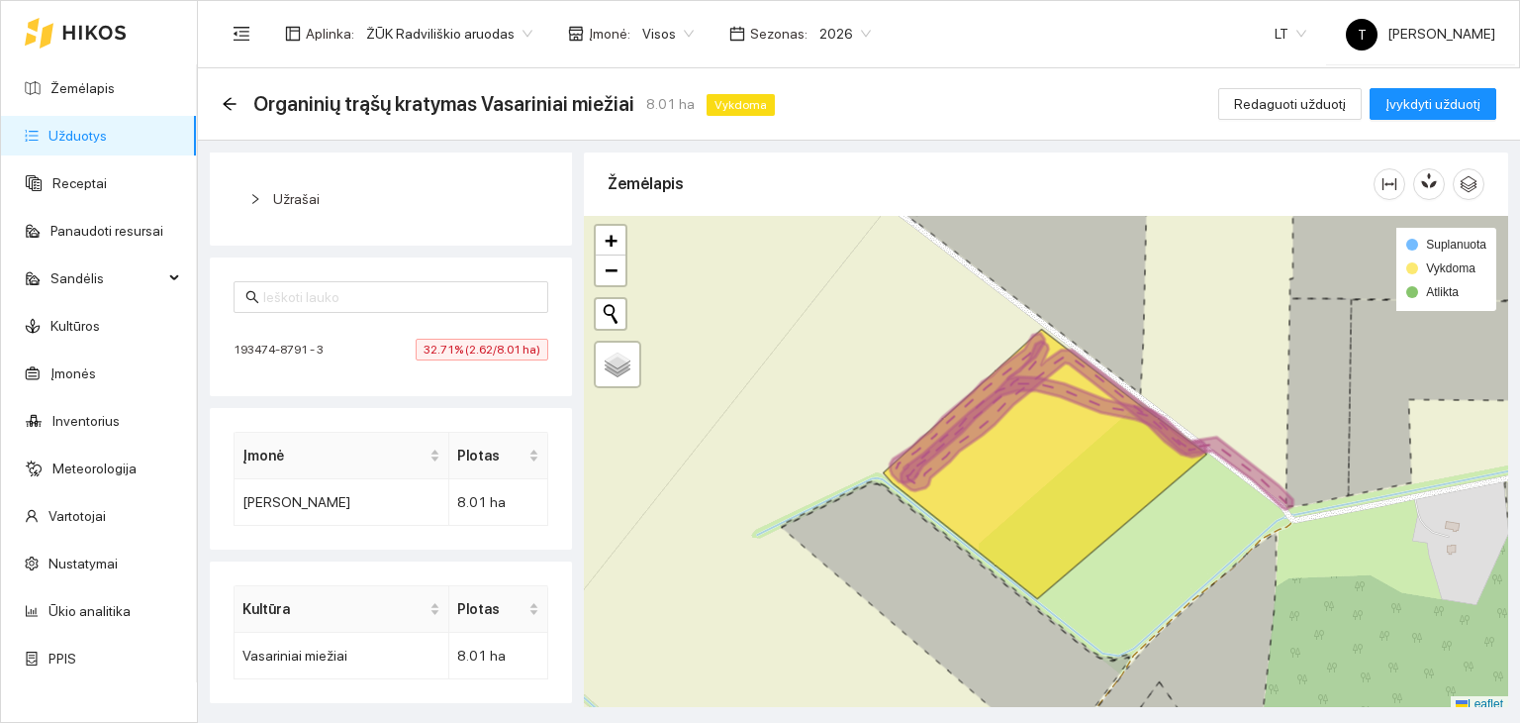
scroll to position [0, 0]
